Goal: Transaction & Acquisition: Book appointment/travel/reservation

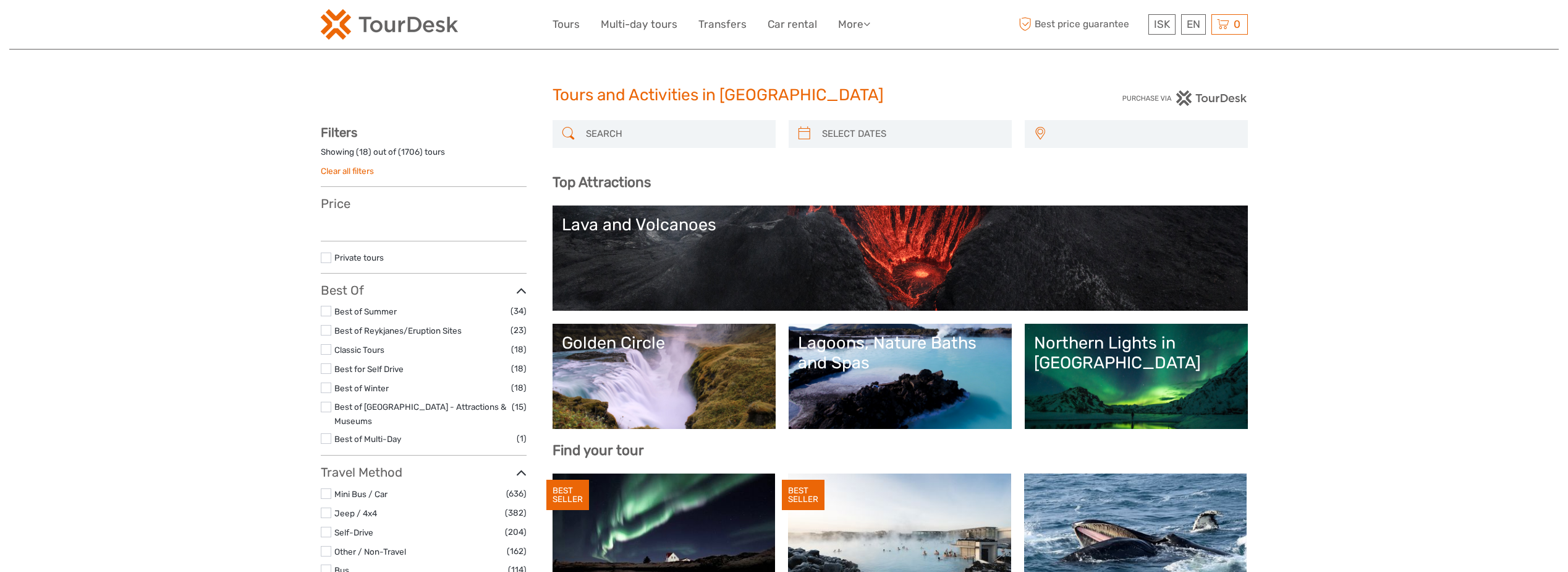
select select
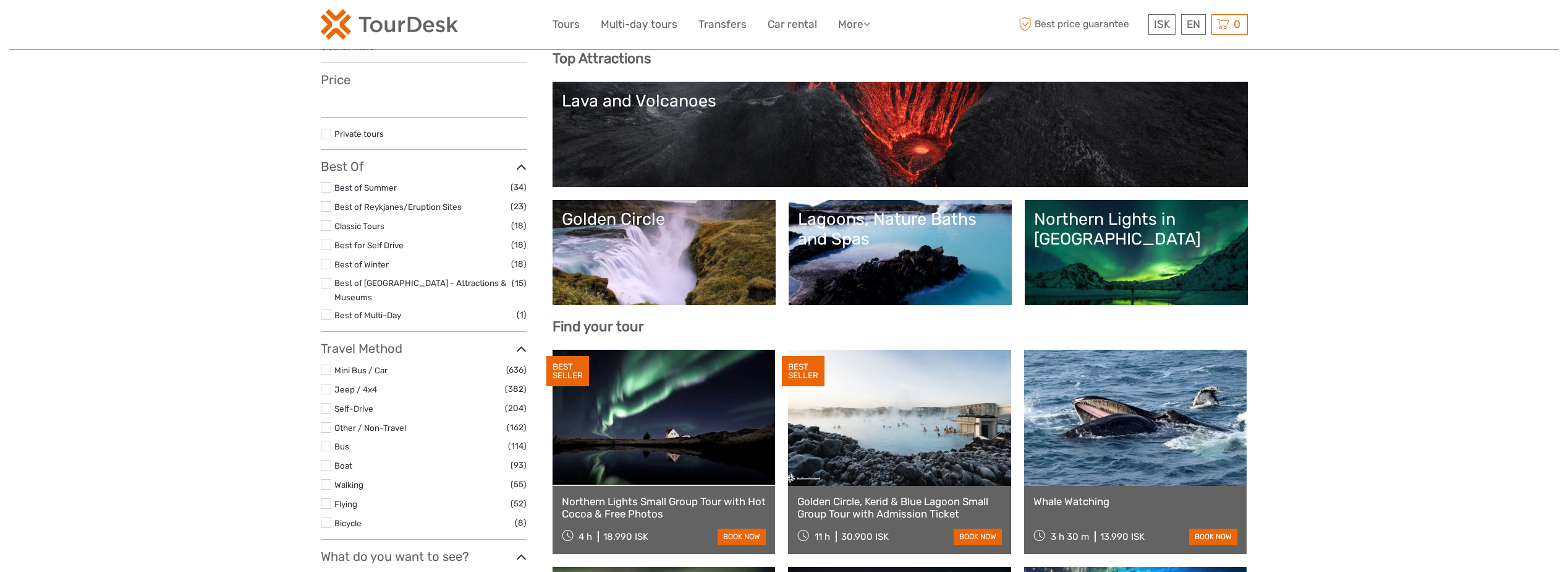
select select
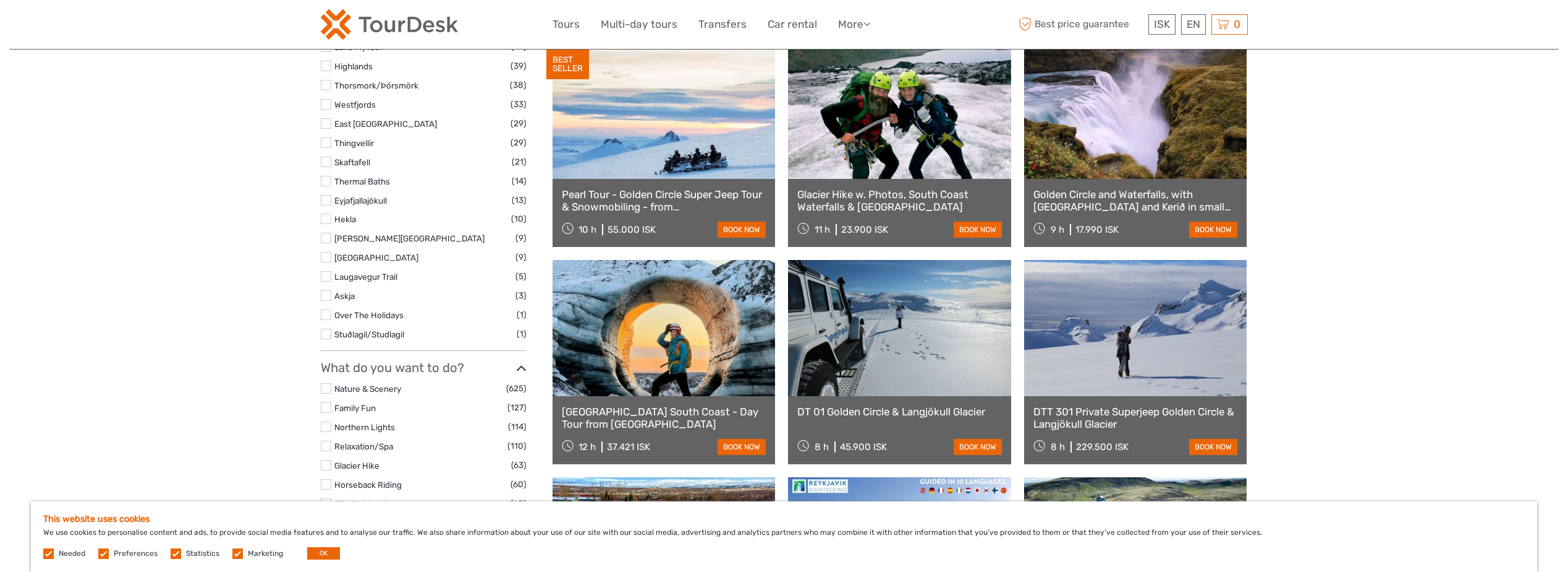
scroll to position [866, 0]
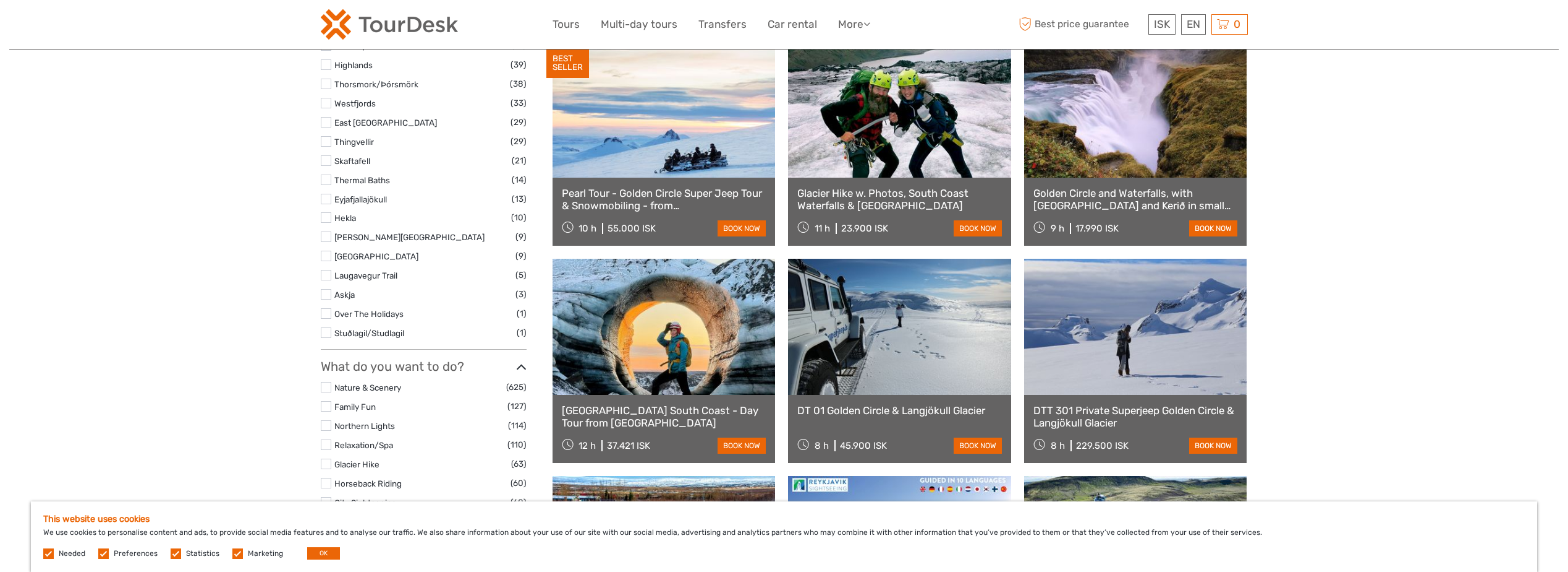
click at [328, 420] on label at bounding box center [326, 425] width 10 height 10
click at [0, 0] on input "checkbox" at bounding box center [0, 0] width 0 height 0
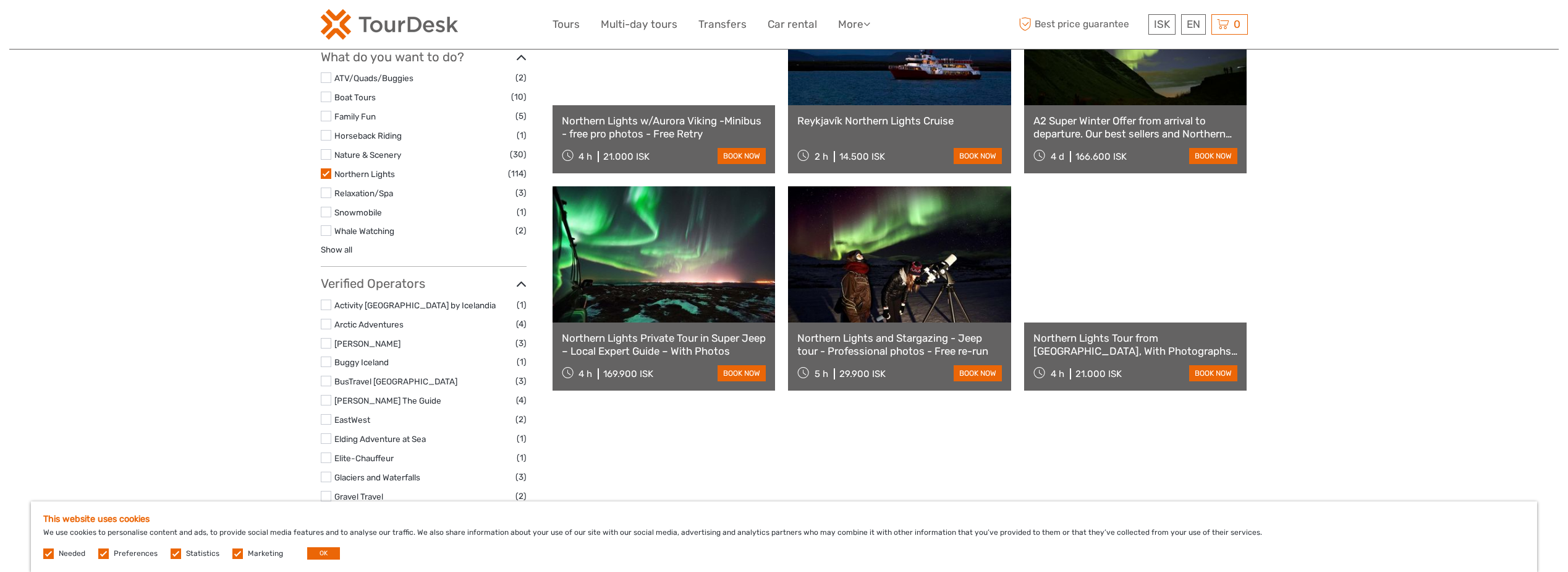
scroll to position [751, 0]
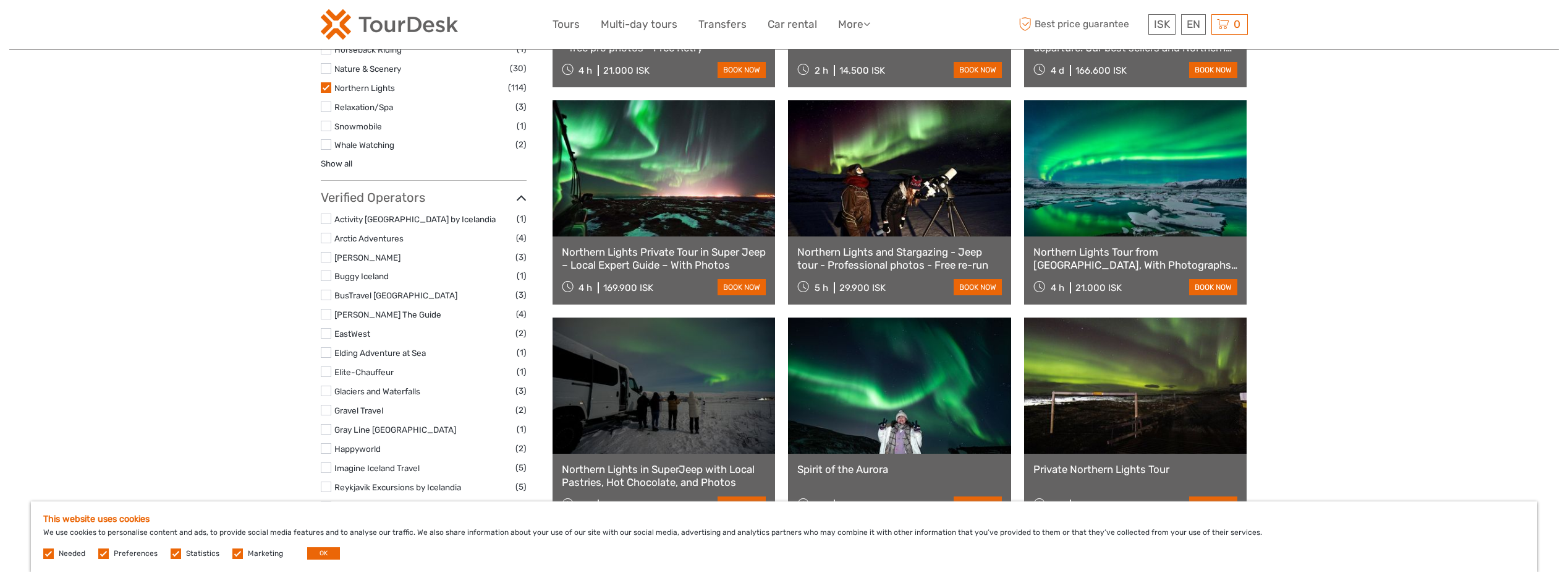
click at [327, 333] on label at bounding box center [326, 333] width 10 height 10
click at [0, 0] on input "checkbox" at bounding box center [0, 0] width 0 height 0
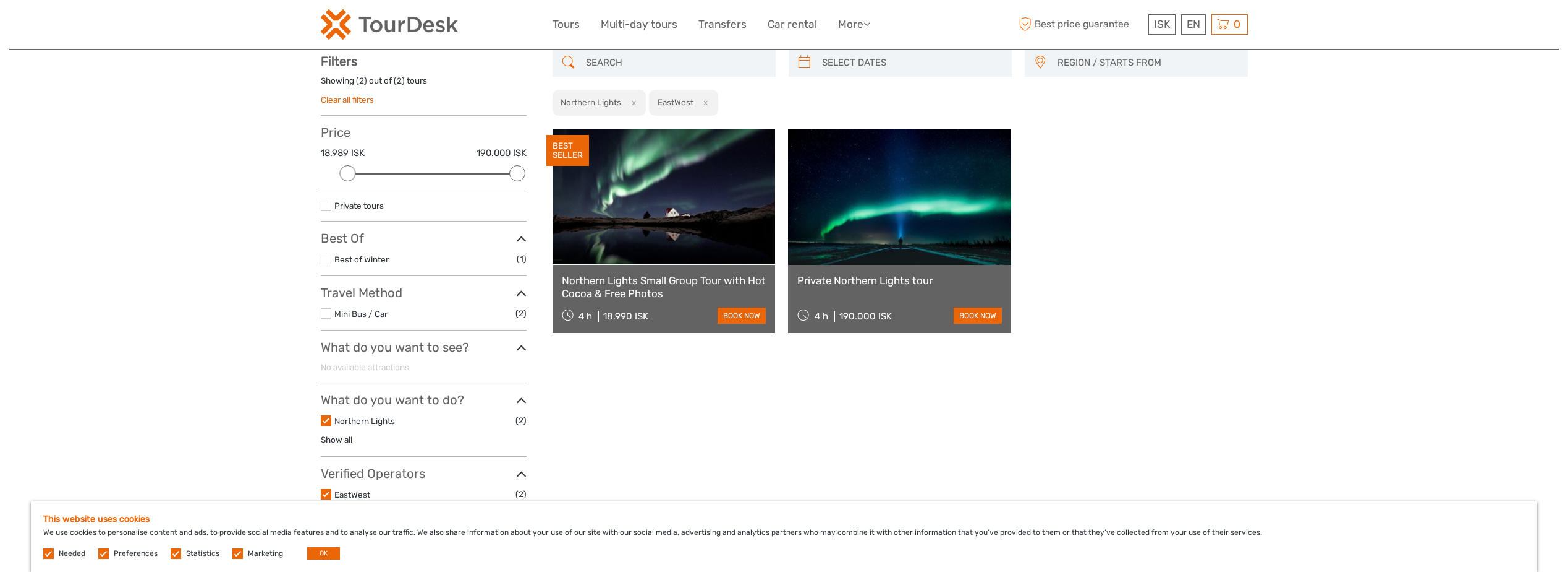
scroll to position [70, 0]
click at [624, 279] on link "Northern Lights Small Group Tour with Hot Cocoa & Free Photos" at bounding box center [664, 287] width 205 height 25
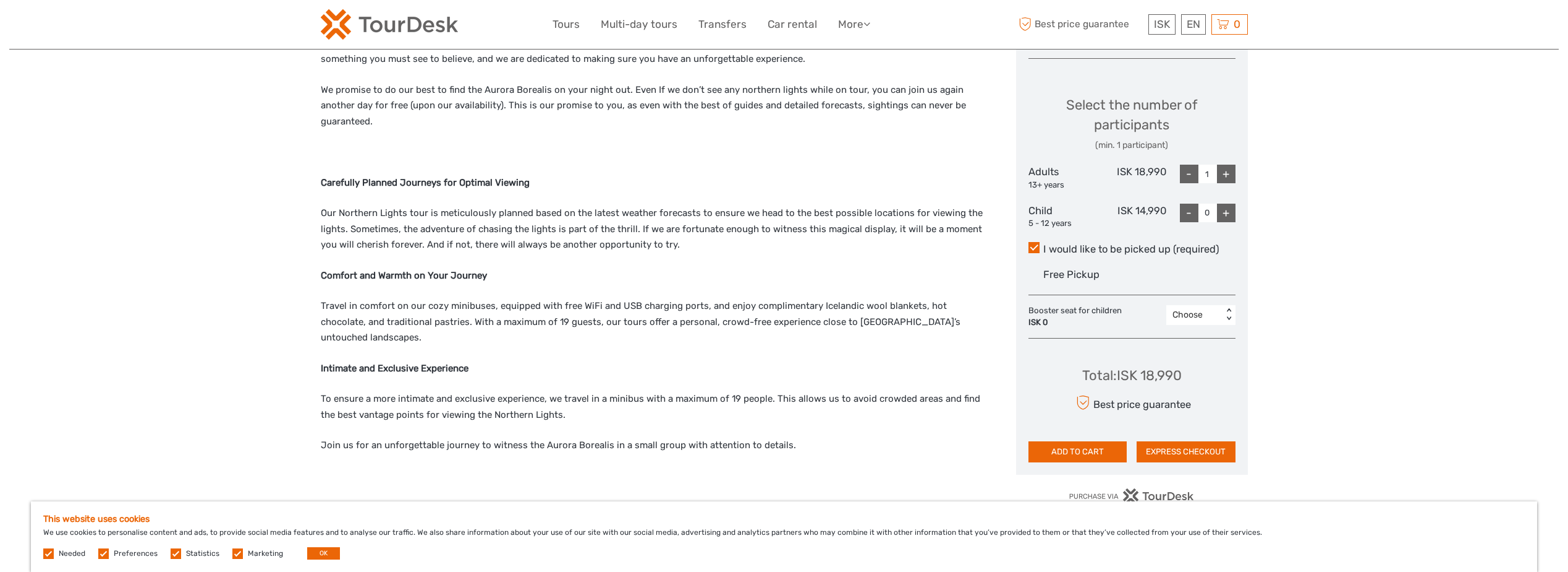
scroll to position [495, 0]
